Goal: Navigation & Orientation: Find specific page/section

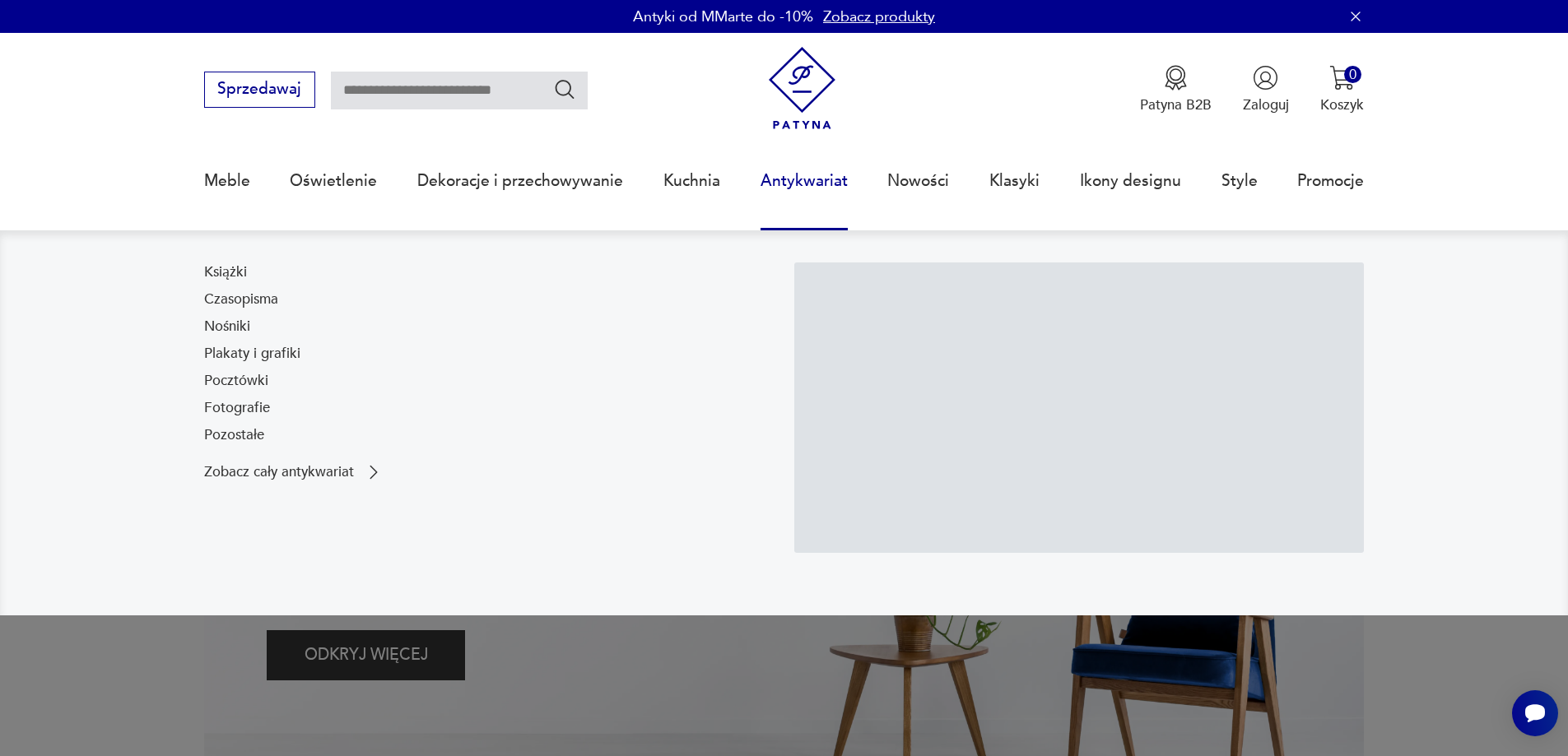
scroll to position [82, 0]
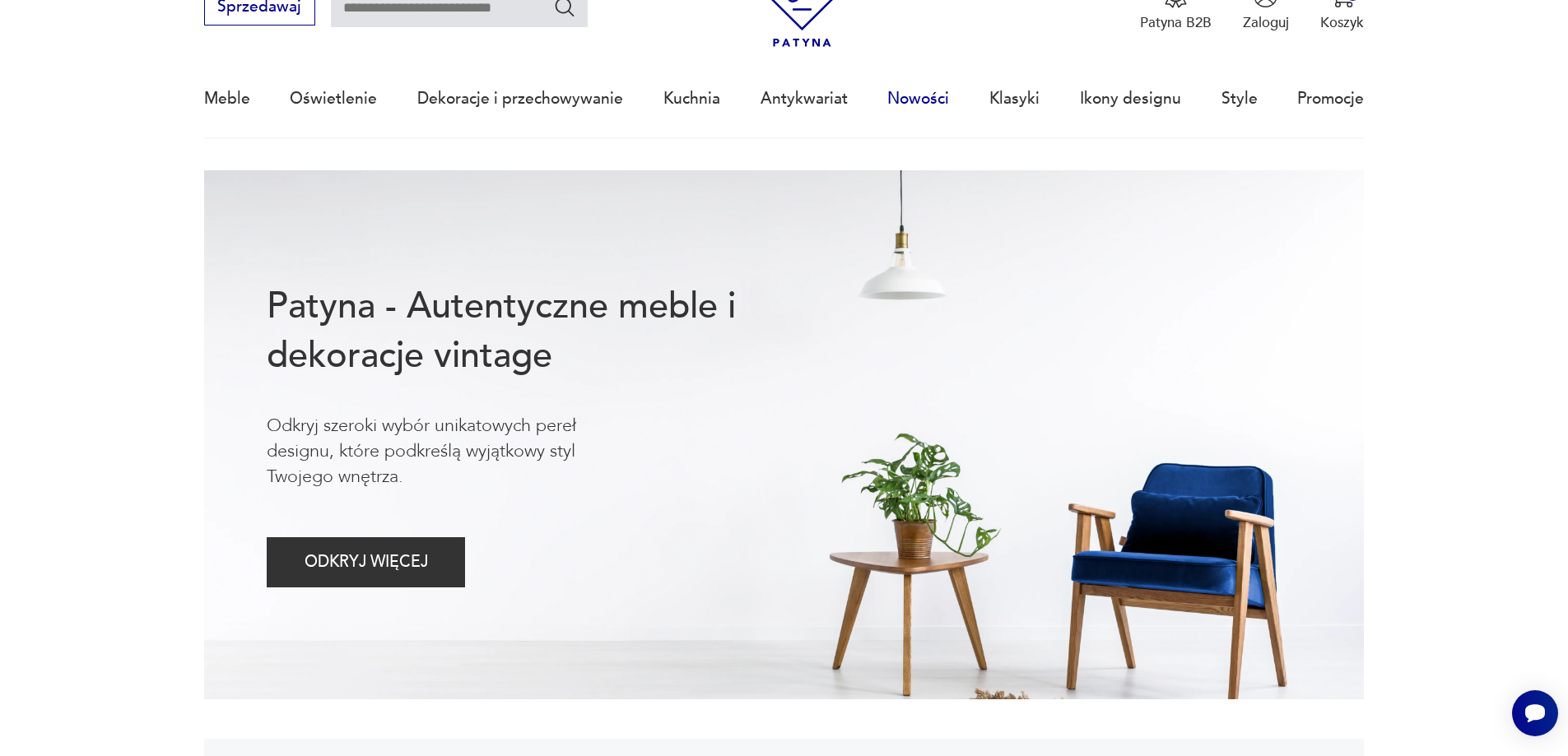
click at [919, 106] on link "Nowości" at bounding box center [918, 98] width 62 height 76
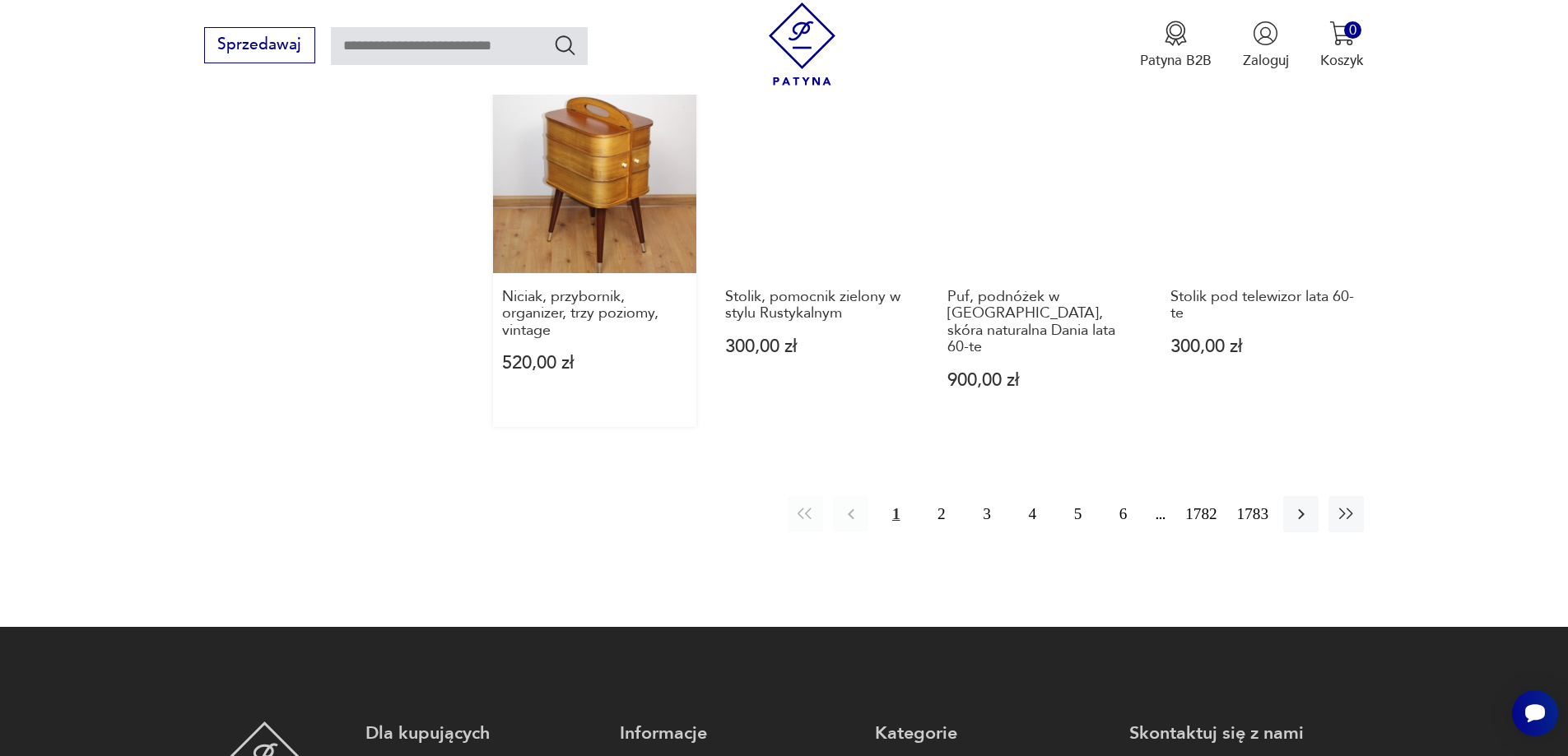
scroll to position [1759, 0]
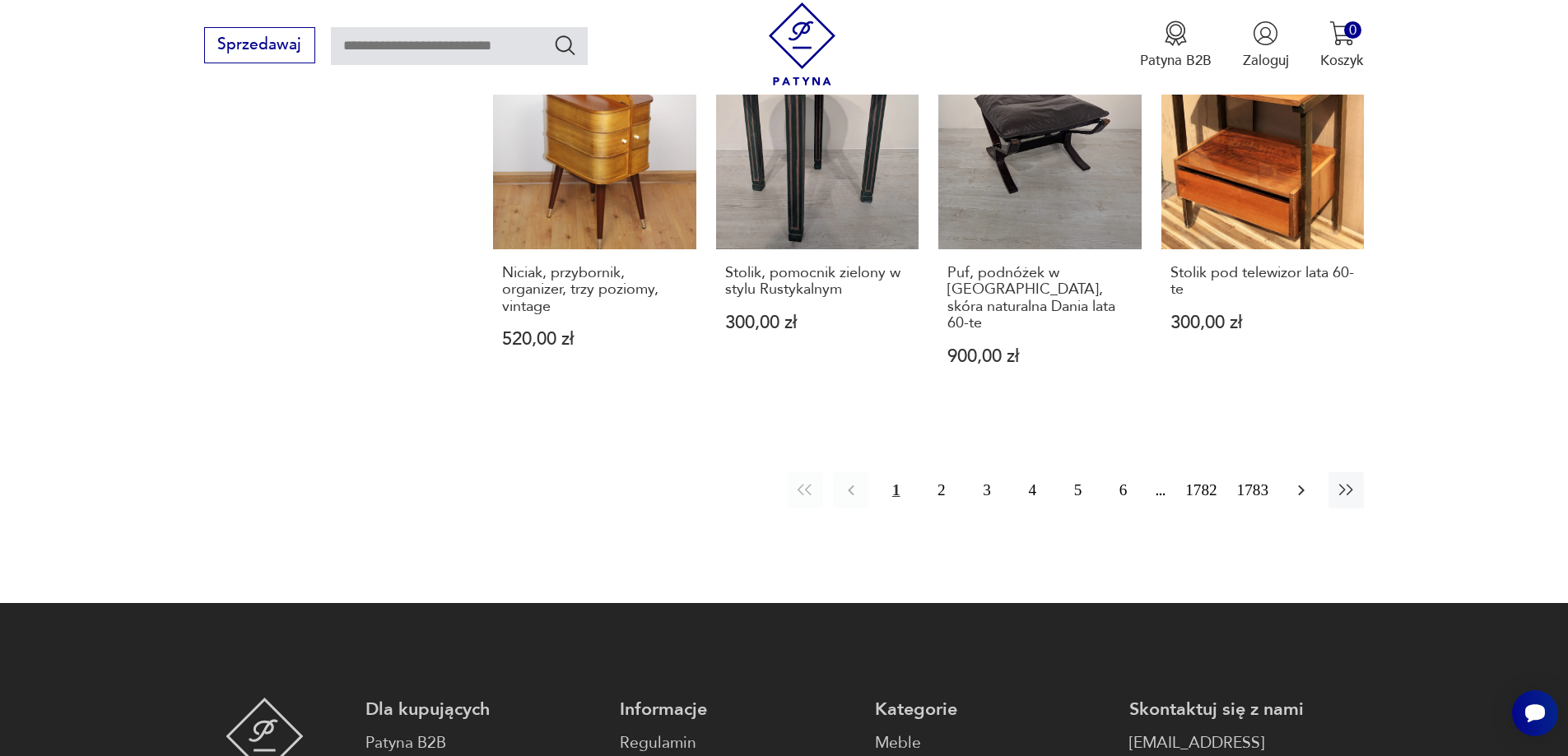
click at [1300, 480] on icon "button" at bounding box center [1301, 490] width 20 height 20
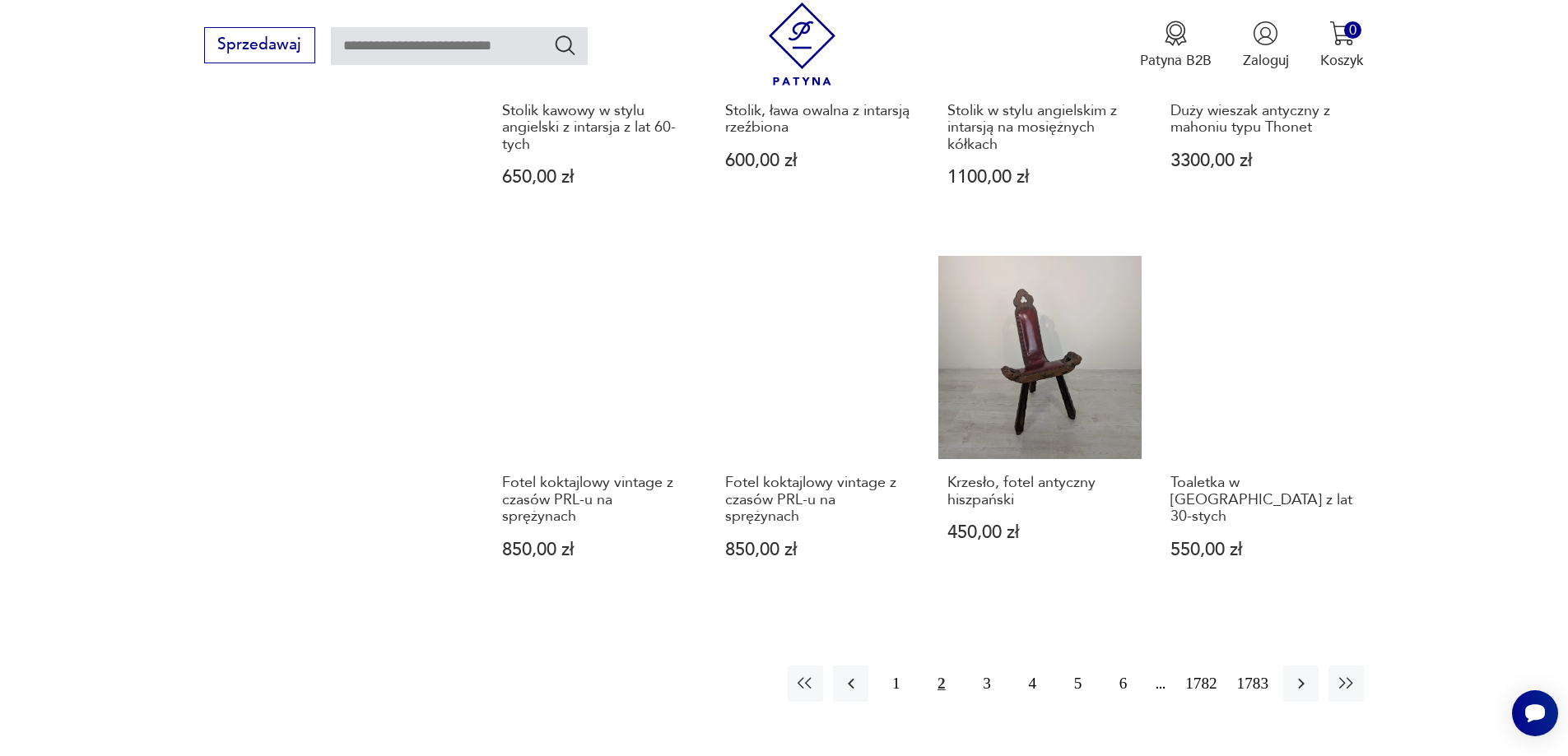
scroll to position [1514, 0]
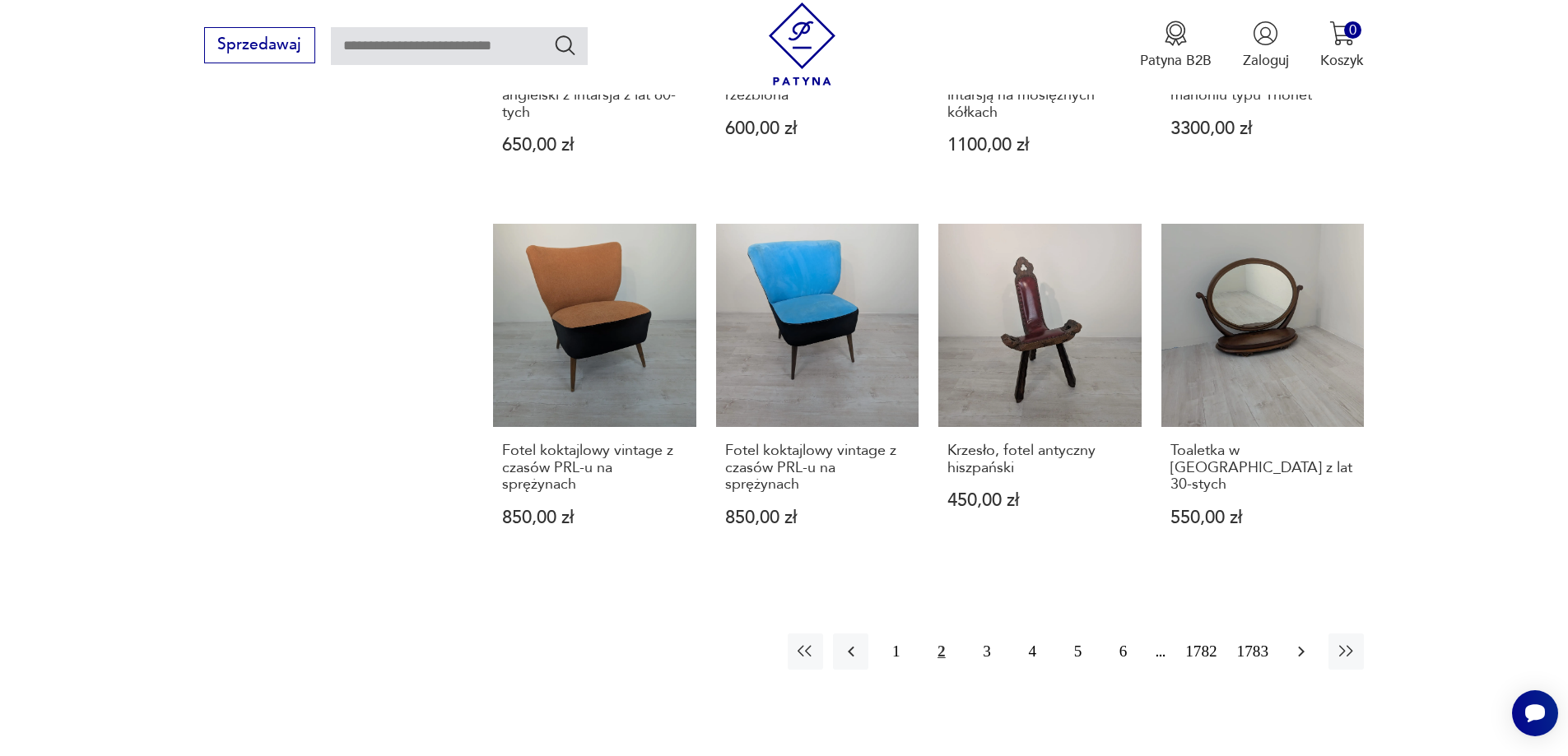
click at [1302, 642] on icon "button" at bounding box center [1301, 652] width 20 height 20
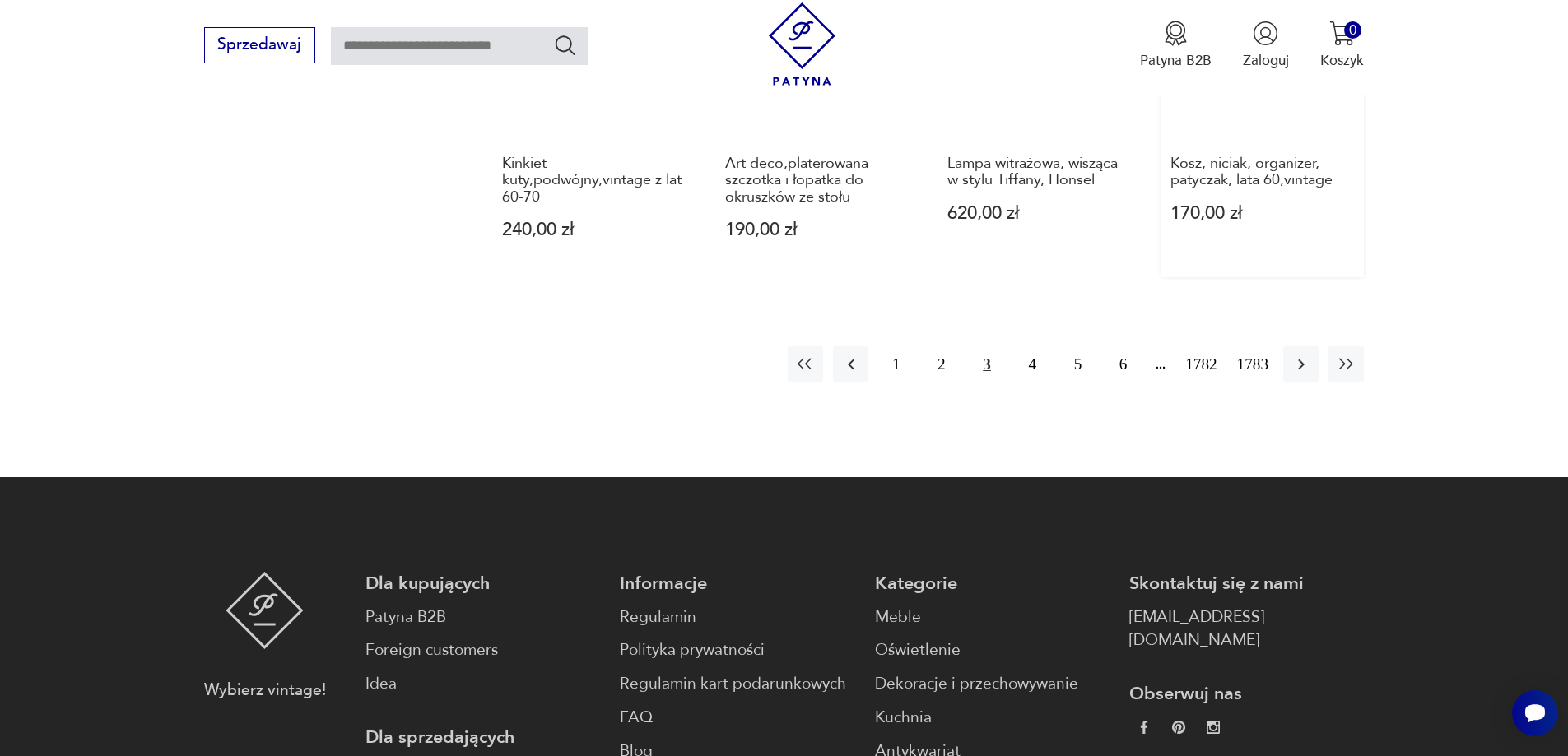
scroll to position [1842, 0]
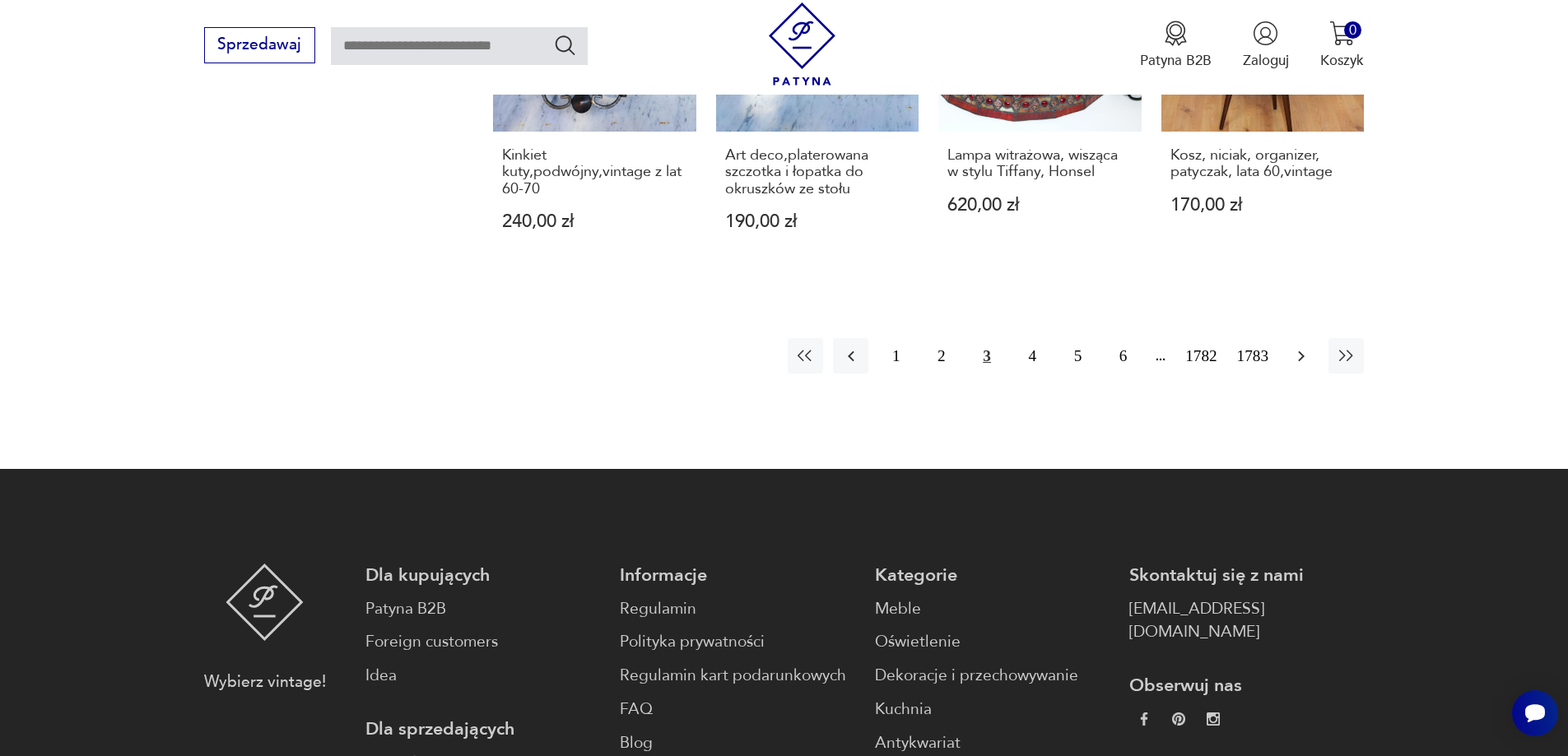
click at [1299, 356] on button "button" at bounding box center [1300, 356] width 35 height 35
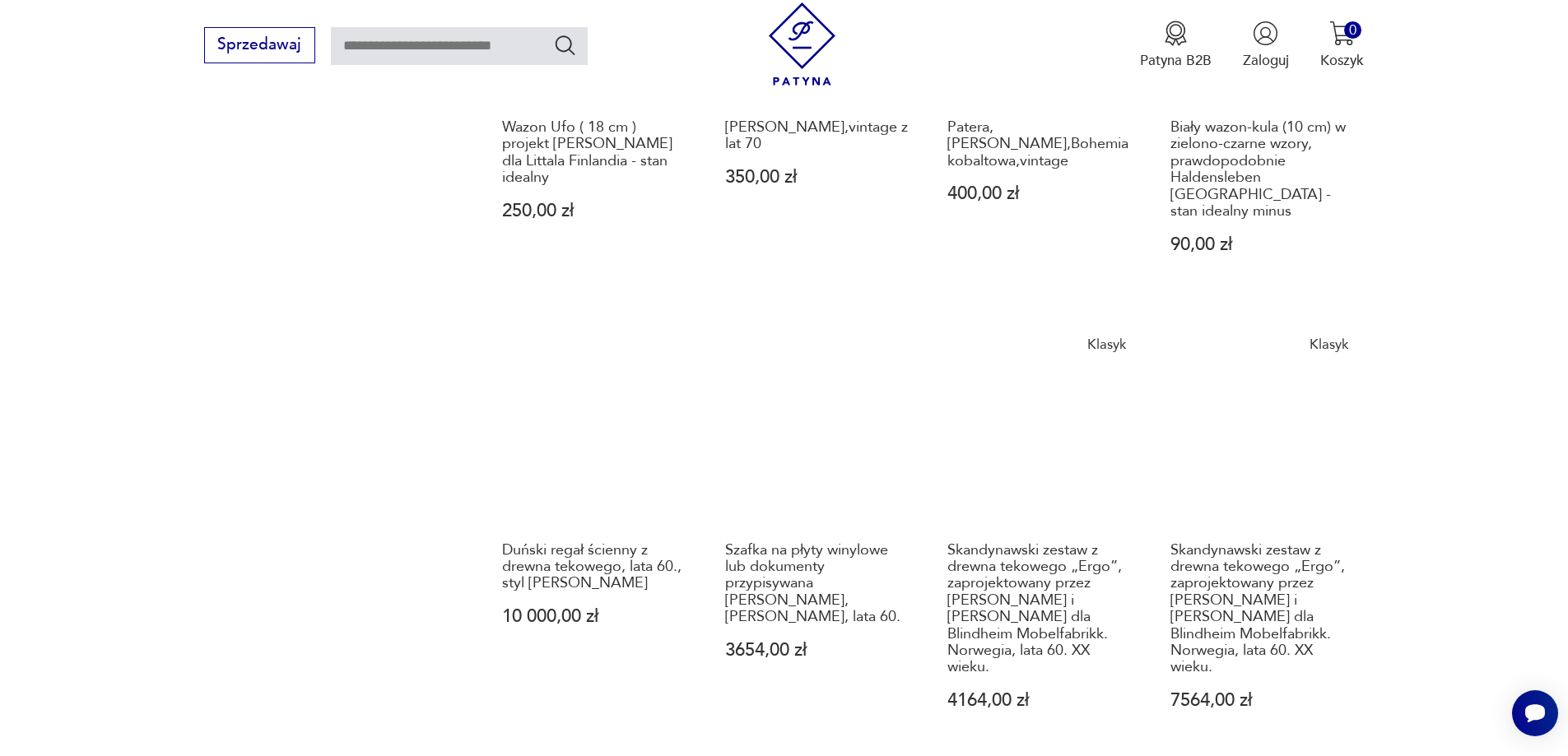
scroll to position [1514, 0]
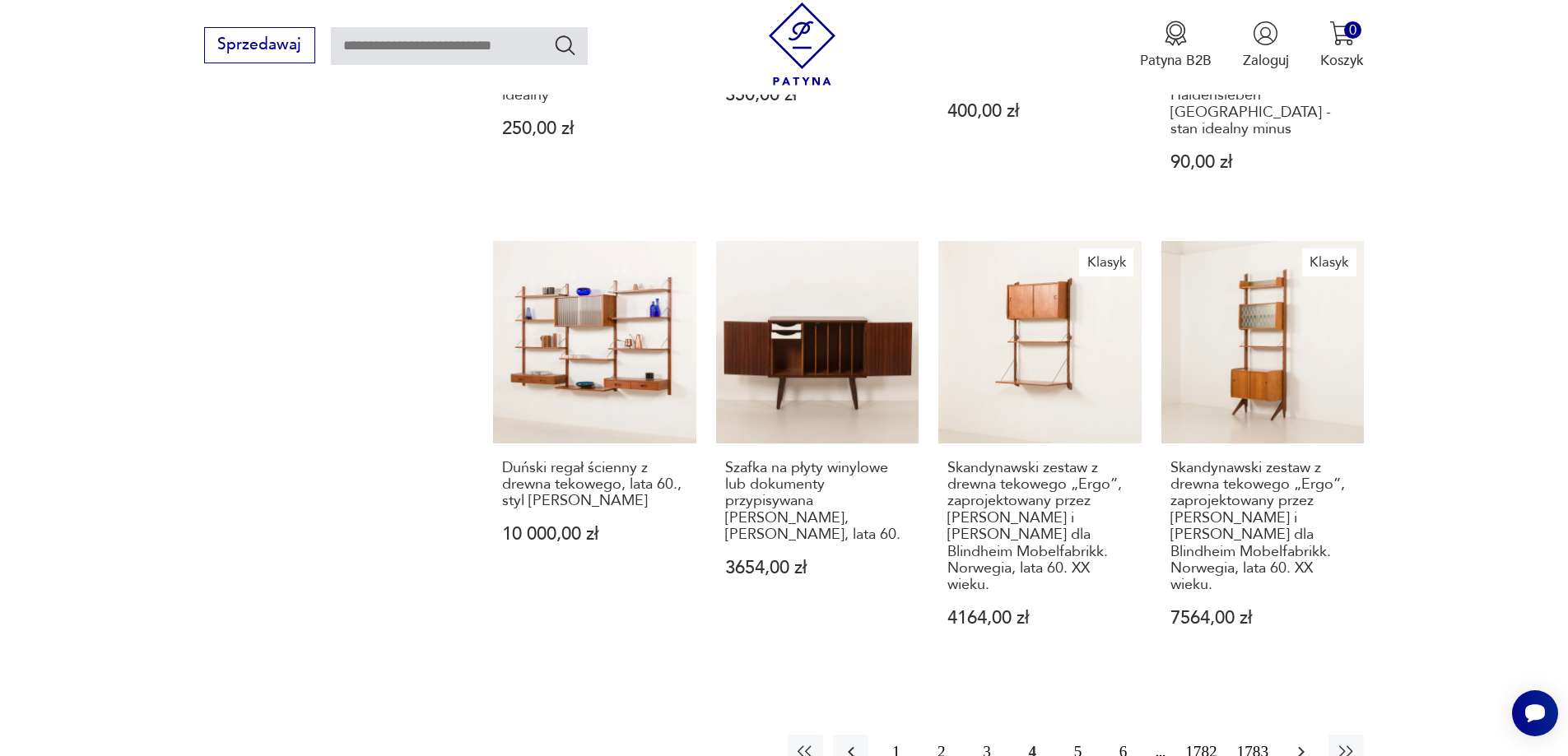
click at [1292, 742] on icon "button" at bounding box center [1301, 752] width 20 height 20
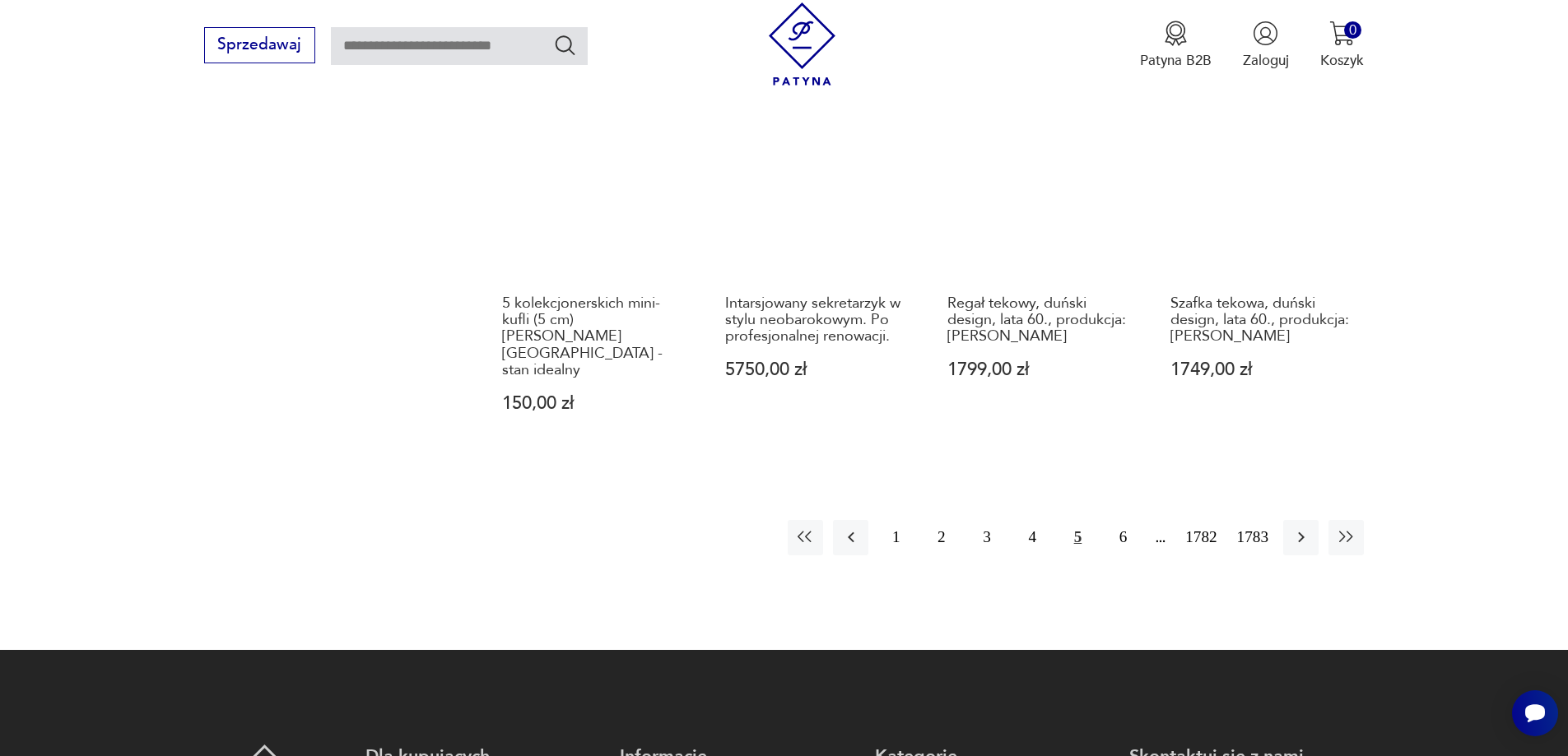
scroll to position [2082, 0]
